Goal: Contribute content

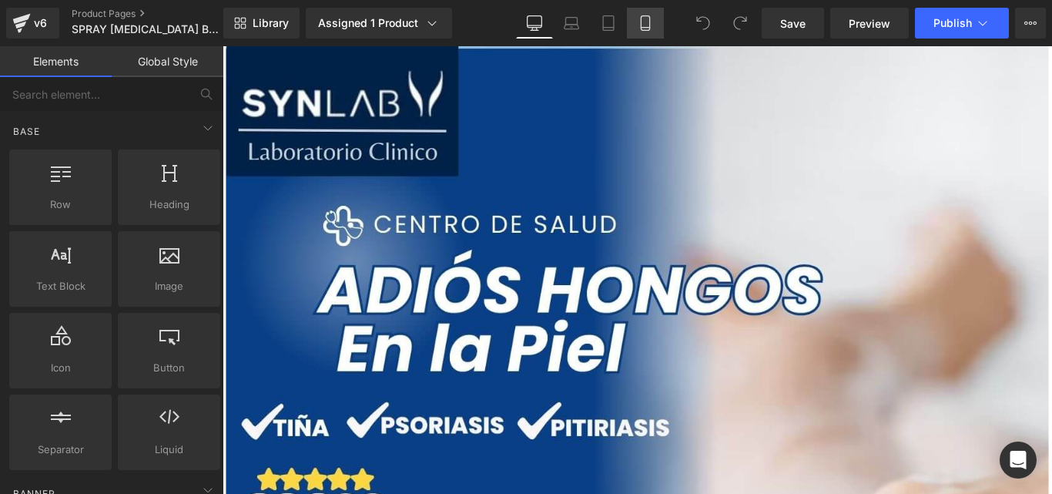
click at [641, 22] on icon at bounding box center [645, 22] width 15 height 15
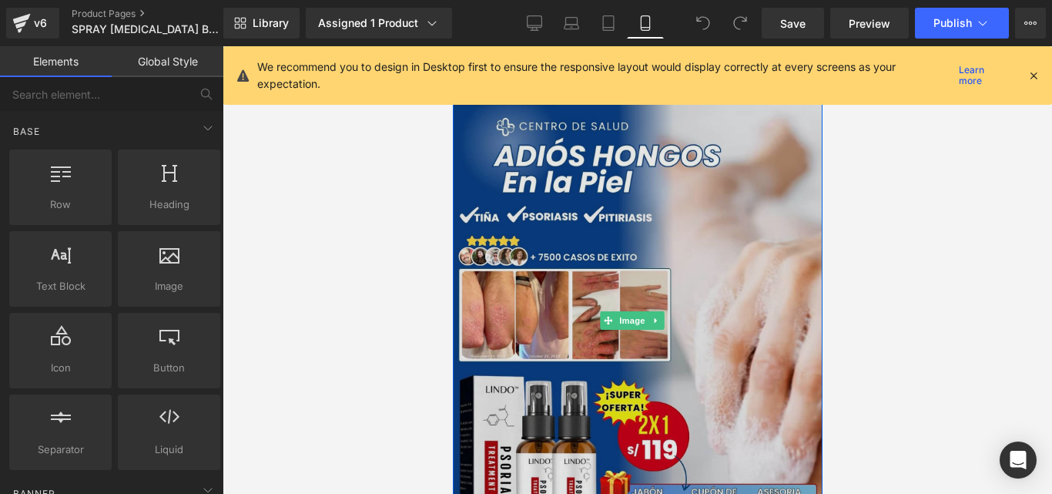
click at [496, 277] on img at bounding box center [637, 320] width 370 height 549
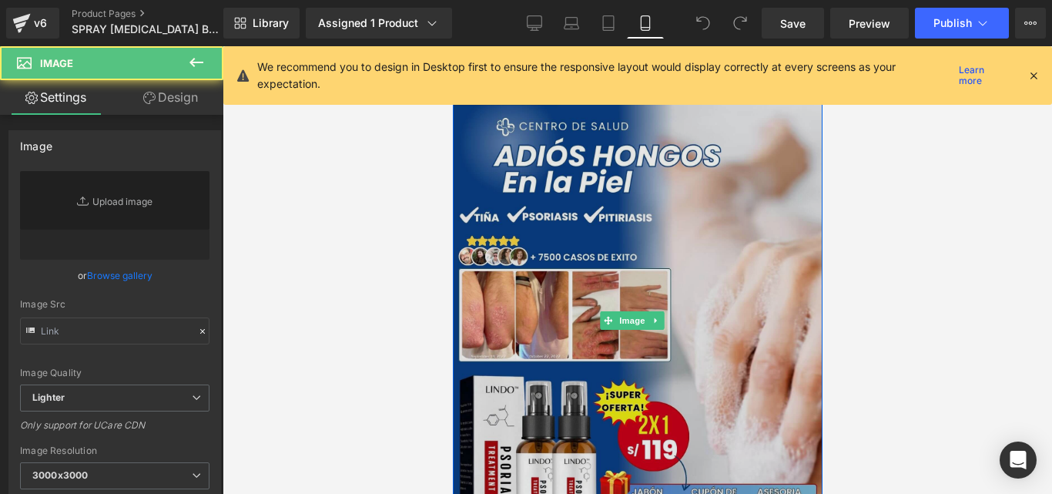
type input "[URL][DOMAIN_NAME]"
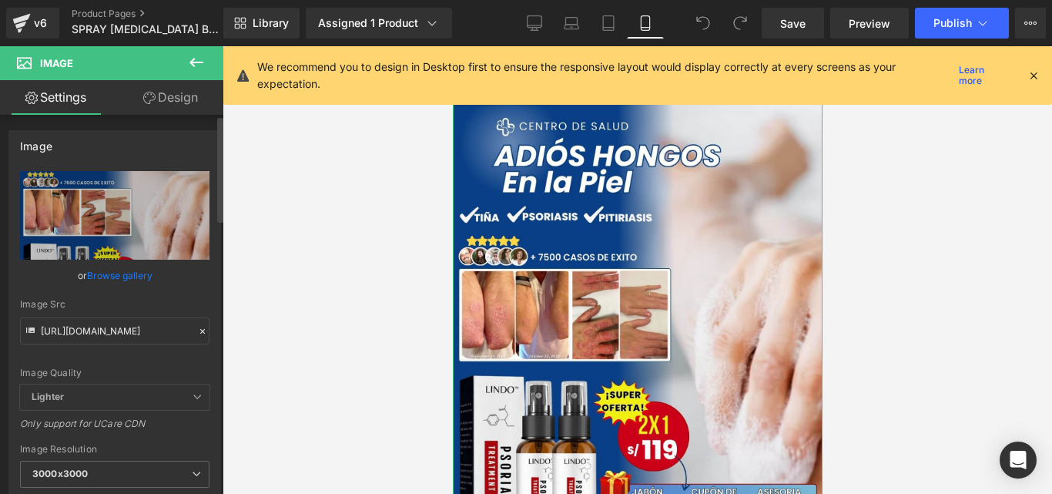
click at [197, 335] on icon at bounding box center [202, 331] width 11 height 11
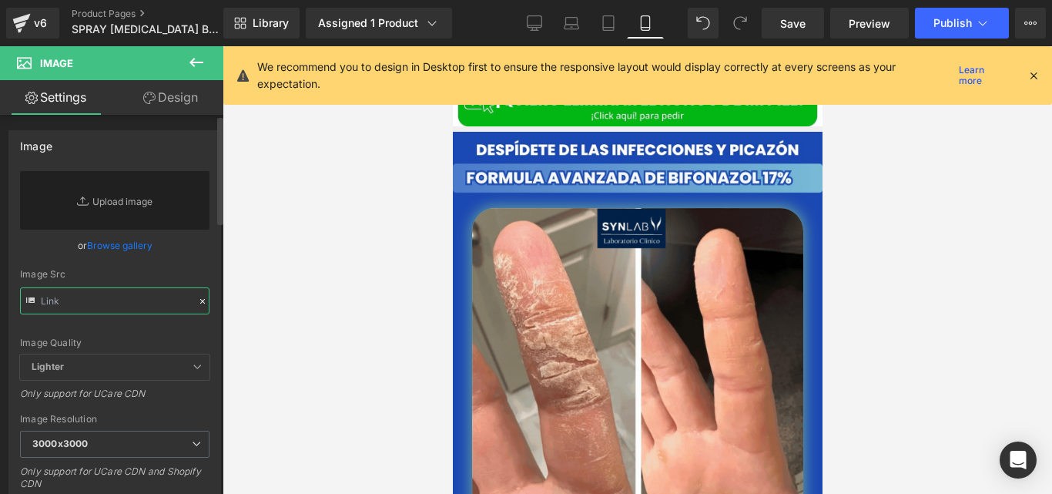
click at [126, 296] on input "text" at bounding box center [114, 300] width 189 height 27
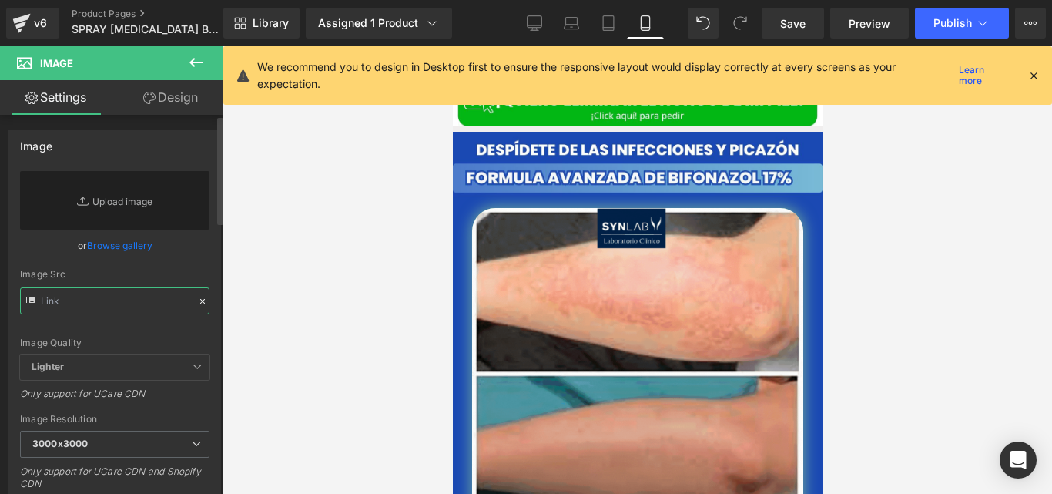
paste input "[URL][DOMAIN_NAME]"
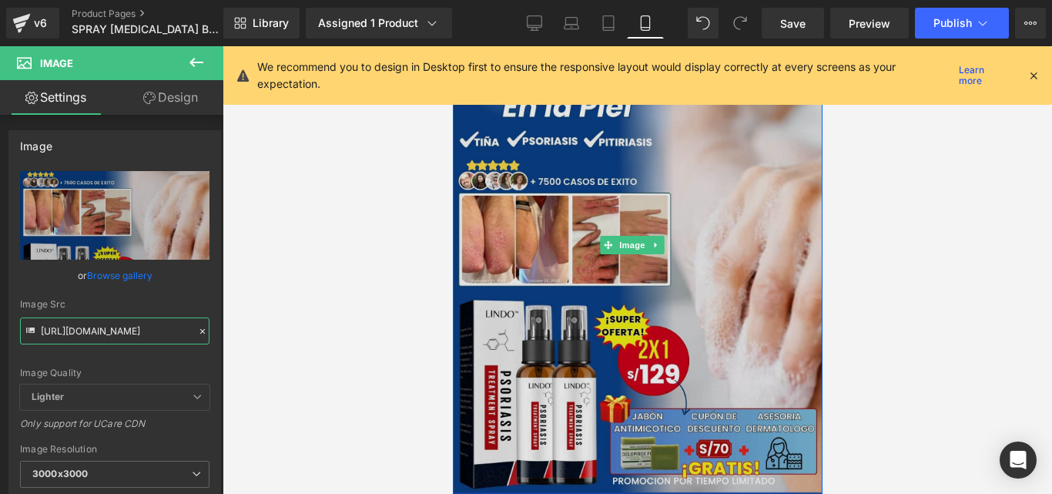
scroll to position [75, 0]
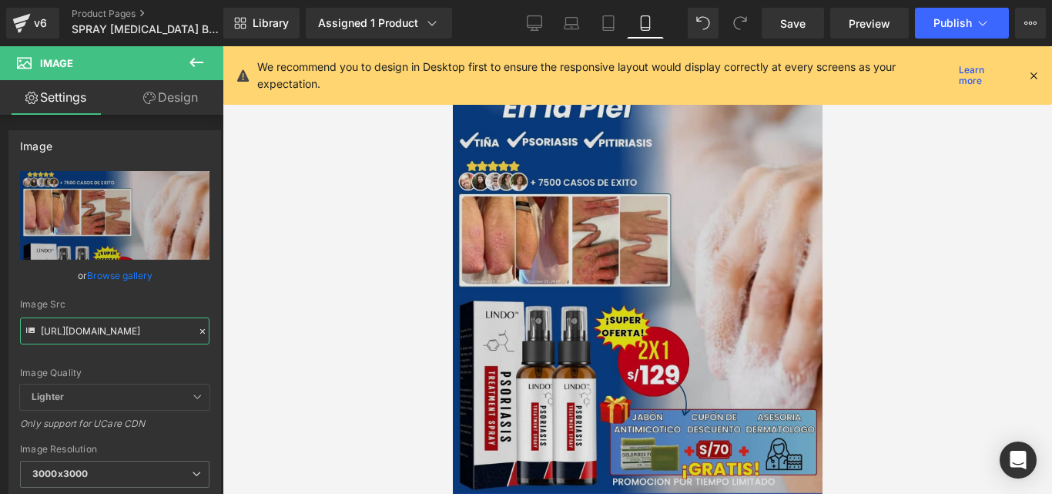
type input "[URL][DOMAIN_NAME]"
click at [557, 215] on img at bounding box center [637, 245] width 370 height 549
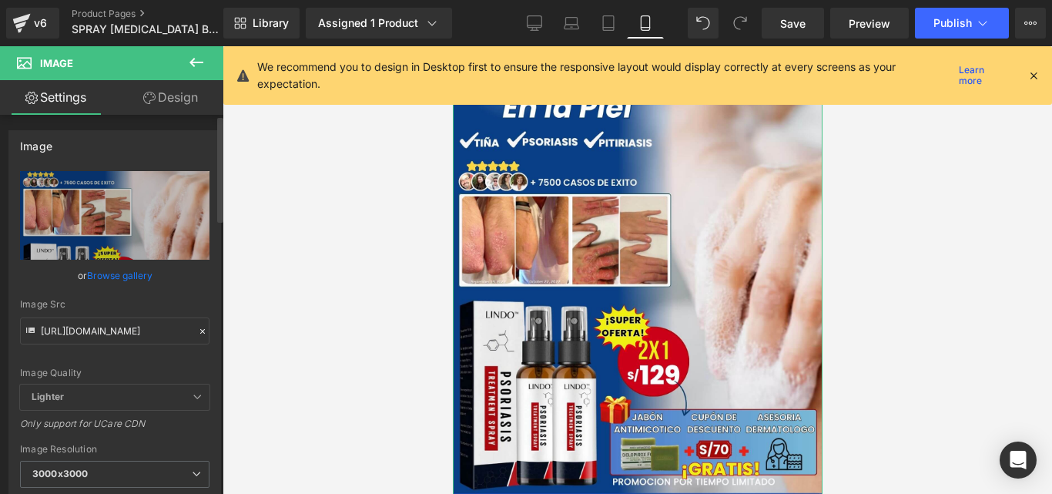
click at [197, 329] on icon at bounding box center [202, 331] width 11 height 11
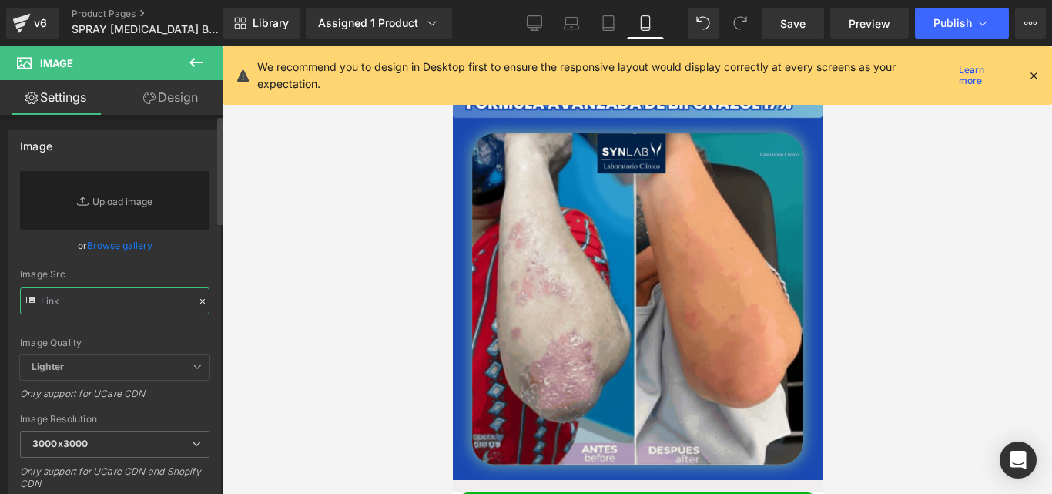
click at [156, 296] on input "text" at bounding box center [114, 300] width 189 height 27
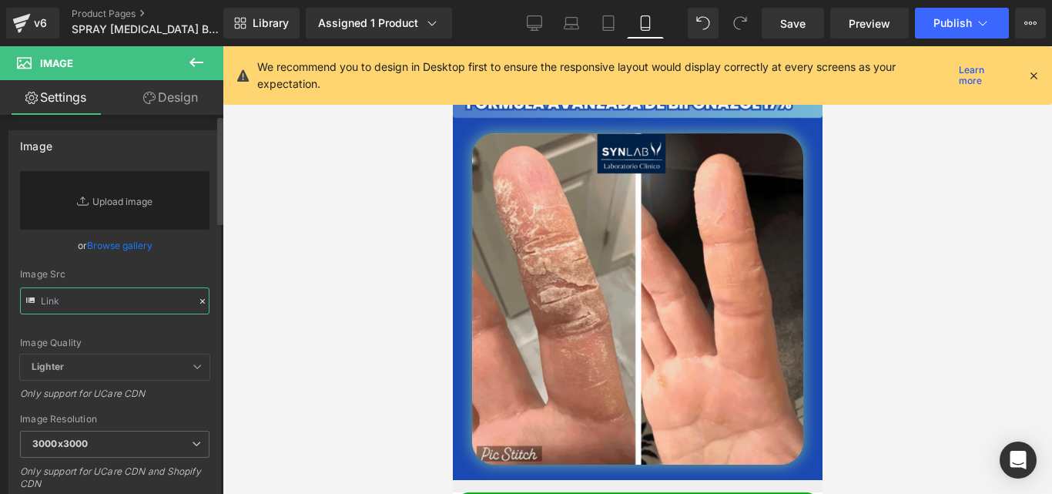
paste input "[URL][DOMAIN_NAME]"
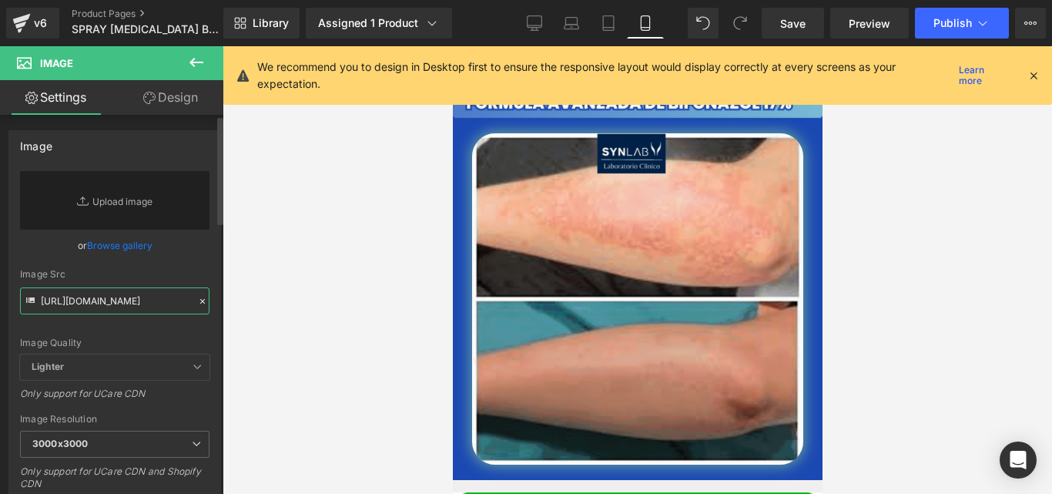
scroll to position [0, 276]
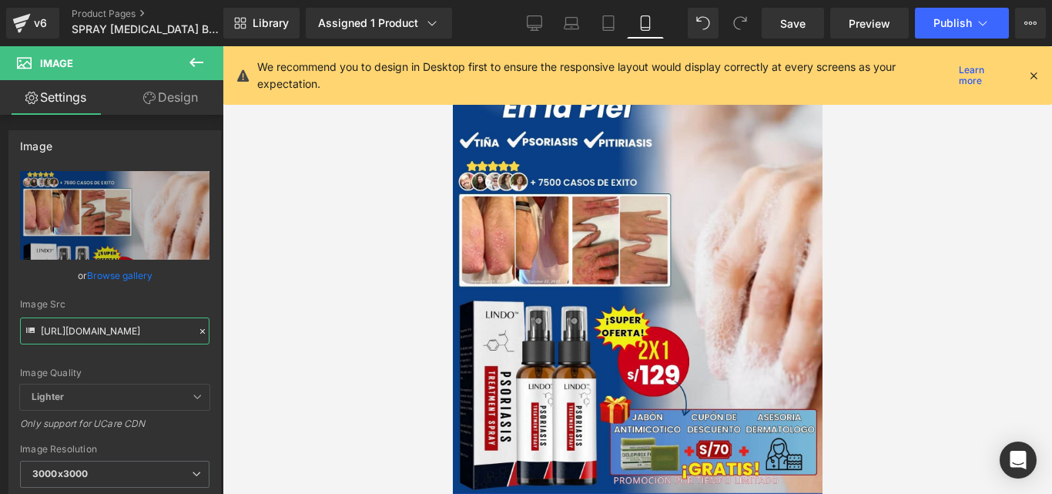
type input "[URL][DOMAIN_NAME]"
click at [941, 30] on button "Publish" at bounding box center [962, 23] width 94 height 31
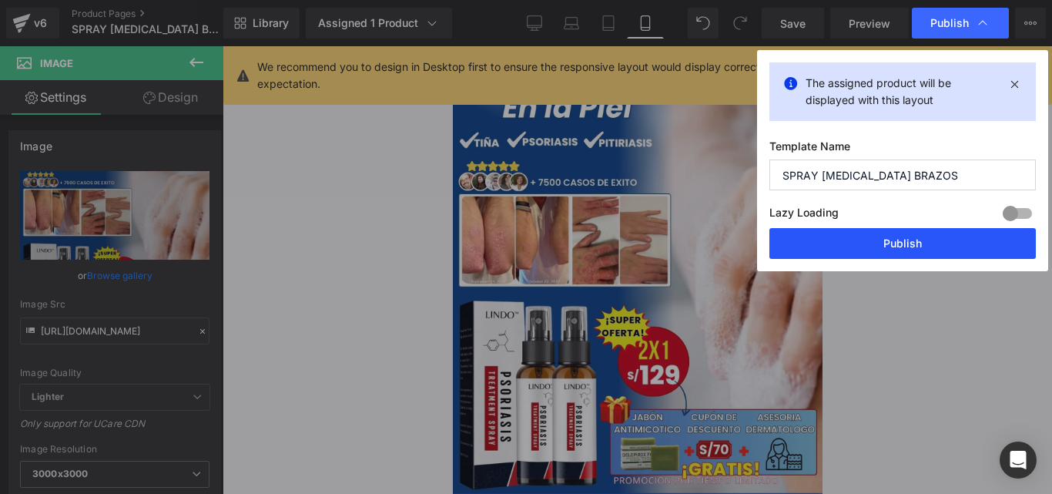
click at [795, 243] on button "Publish" at bounding box center [903, 243] width 267 height 31
